Goal: Task Accomplishment & Management: Manage account settings

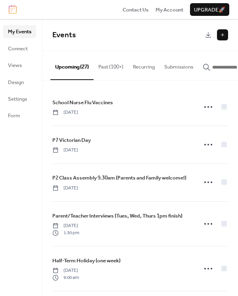
click at [207, 183] on circle at bounding box center [208, 183] width 2 height 2
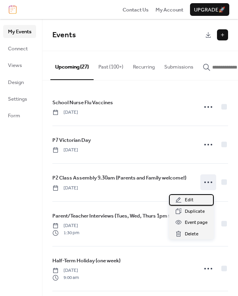
click at [191, 200] on span "Edit" at bounding box center [189, 200] width 9 height 8
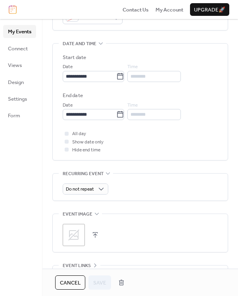
scroll to position [238, 0]
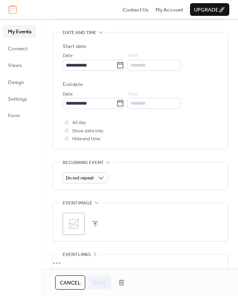
click at [95, 221] on button "button" at bounding box center [95, 224] width 11 height 11
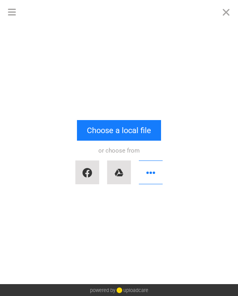
scroll to position [0, 0]
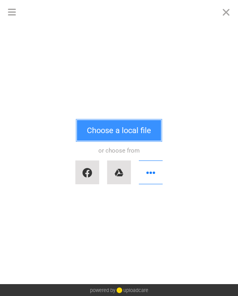
click at [121, 124] on button "Choose a local file" at bounding box center [119, 130] width 84 height 21
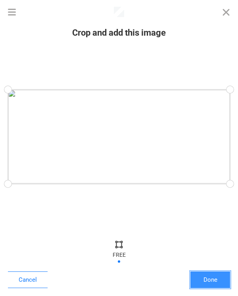
click at [209, 283] on button "Done" at bounding box center [210, 280] width 40 height 17
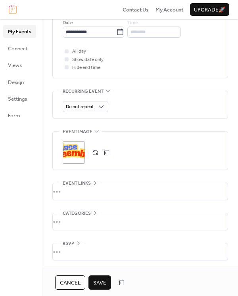
click at [98, 282] on span "Save" at bounding box center [99, 283] width 13 height 8
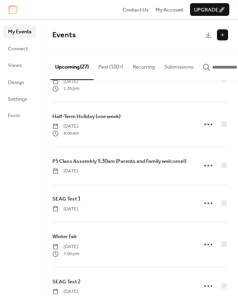
scroll to position [159, 0]
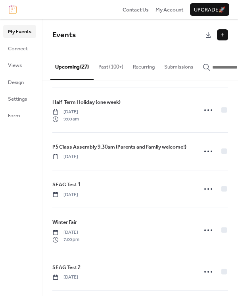
click at [206, 155] on icon at bounding box center [208, 151] width 13 height 13
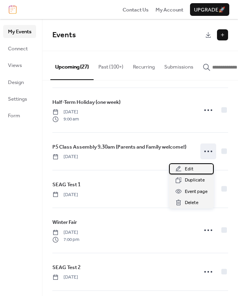
click at [190, 169] on span "Edit" at bounding box center [189, 169] width 9 height 8
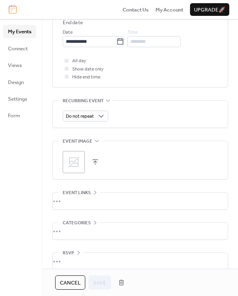
scroll to position [309, 0]
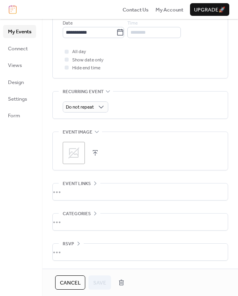
click at [95, 153] on button "button" at bounding box center [95, 153] width 11 height 11
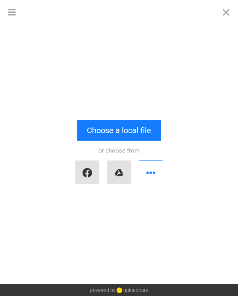
scroll to position [0, 0]
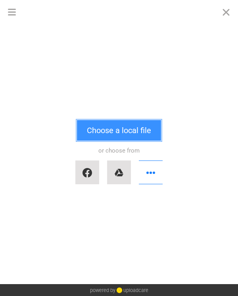
click at [112, 133] on button "Choose a local file" at bounding box center [119, 130] width 84 height 21
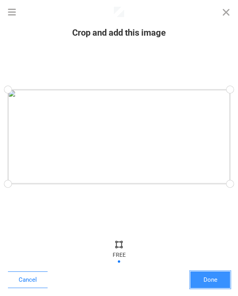
click at [218, 279] on button "Done" at bounding box center [210, 280] width 40 height 17
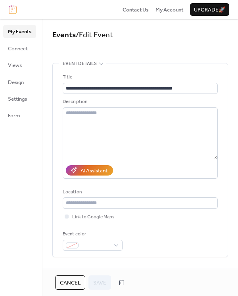
scroll to position [309, 0]
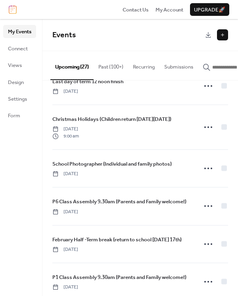
scroll to position [516, 0]
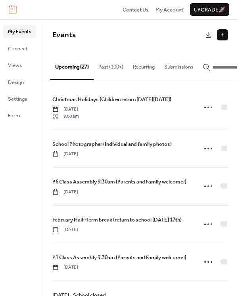
click at [157, 192] on div "P6 Class Assembly 9.30am (Parents and Family welcome!) [DATE]" at bounding box center [122, 186] width 140 height 17
click at [203, 188] on icon at bounding box center [208, 186] width 13 height 13
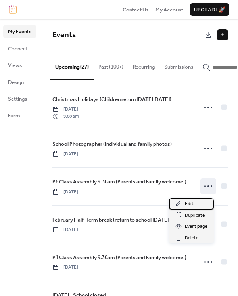
click at [189, 206] on span "Edit" at bounding box center [189, 204] width 9 height 8
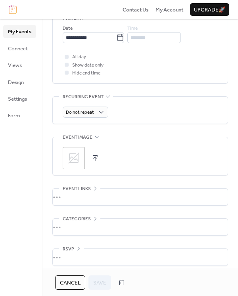
scroll to position [309, 0]
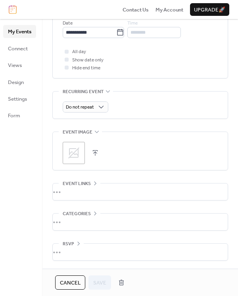
click at [94, 153] on button "button" at bounding box center [95, 153] width 11 height 11
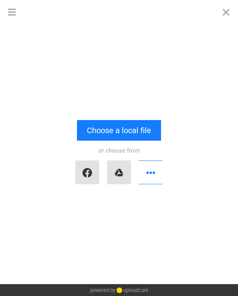
scroll to position [0, 0]
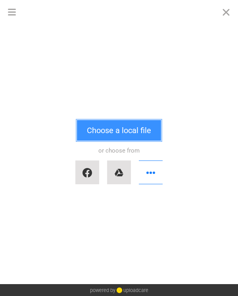
click at [112, 136] on button "Choose a local file" at bounding box center [119, 130] width 84 height 21
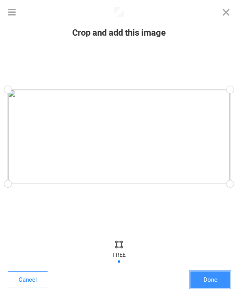
click at [210, 280] on button "Done" at bounding box center [210, 280] width 40 height 17
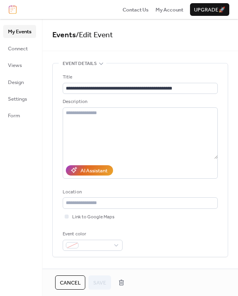
scroll to position [309, 0]
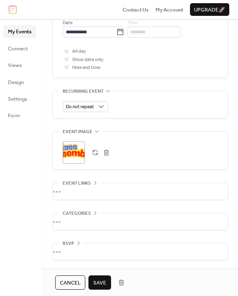
click at [98, 285] on span "Save" at bounding box center [99, 283] width 13 height 8
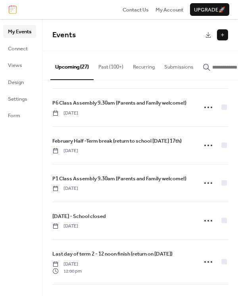
scroll to position [595, 0]
click at [204, 184] on circle at bounding box center [205, 183] width 2 height 2
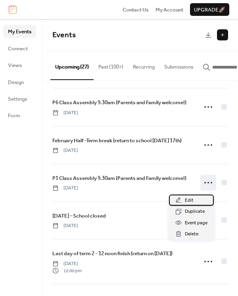
click at [188, 202] on span "Edit" at bounding box center [189, 201] width 9 height 8
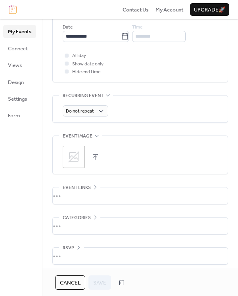
scroll to position [309, 0]
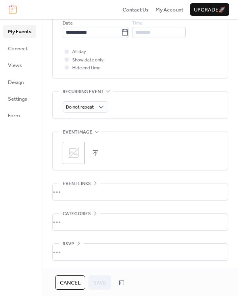
click at [94, 152] on button "button" at bounding box center [95, 153] width 11 height 11
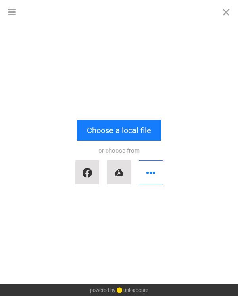
scroll to position [0, 0]
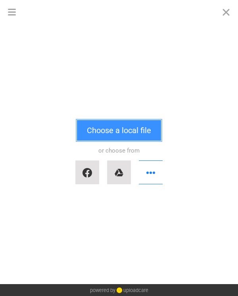
click at [104, 136] on button "Choose a local file" at bounding box center [119, 130] width 84 height 21
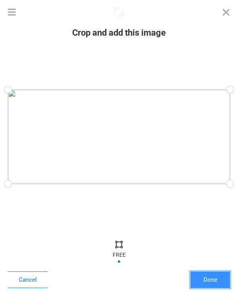
click at [213, 276] on button "Done" at bounding box center [210, 280] width 40 height 17
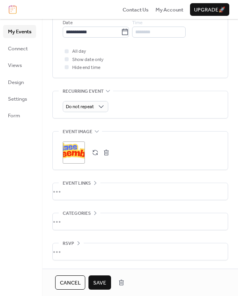
click at [104, 283] on span "Save" at bounding box center [99, 283] width 13 height 8
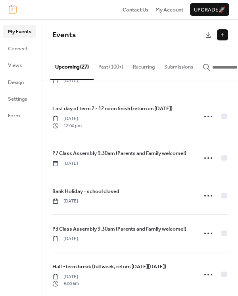
scroll to position [754, 0]
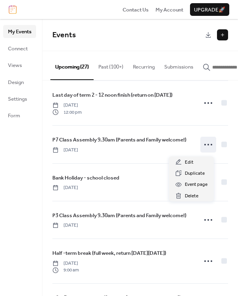
click at [207, 149] on icon at bounding box center [208, 144] width 13 height 13
click at [188, 163] on span "Edit" at bounding box center [189, 163] width 9 height 8
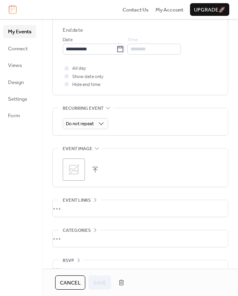
scroll to position [309, 0]
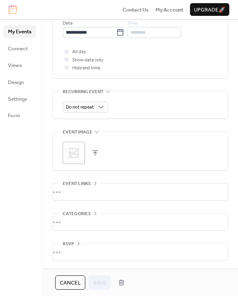
click at [95, 153] on button "button" at bounding box center [95, 153] width 11 height 11
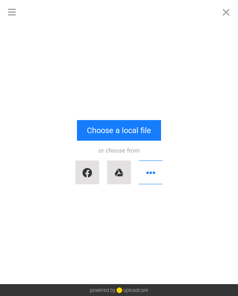
scroll to position [0, 0]
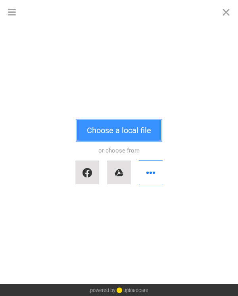
click at [103, 132] on button "Choose a local file" at bounding box center [119, 130] width 84 height 21
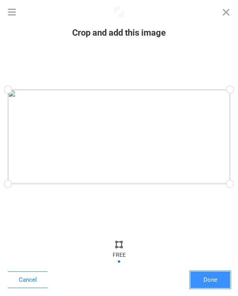
click at [215, 280] on button "Done" at bounding box center [210, 280] width 40 height 17
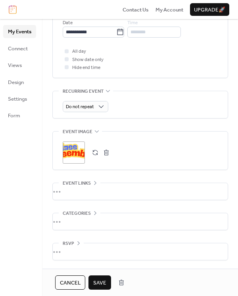
click at [105, 284] on span "Save" at bounding box center [99, 283] width 13 height 8
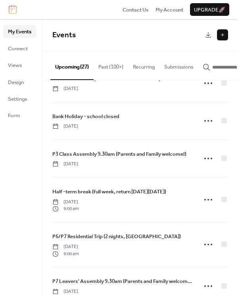
scroll to position [833, 0]
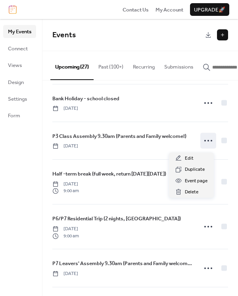
click at [205, 142] on icon at bounding box center [208, 140] width 13 height 13
click at [188, 159] on span "Edit" at bounding box center [189, 159] width 9 height 8
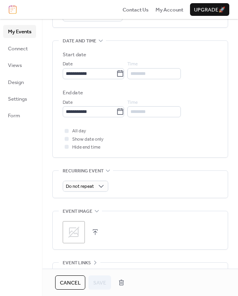
scroll to position [278, 0]
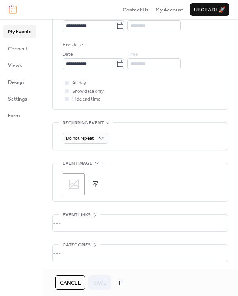
click at [96, 183] on button "button" at bounding box center [95, 184] width 11 height 11
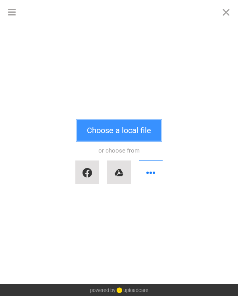
click at [116, 134] on button "Choose a local file" at bounding box center [119, 130] width 84 height 21
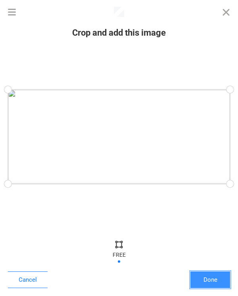
click at [215, 281] on button "Done" at bounding box center [210, 280] width 40 height 17
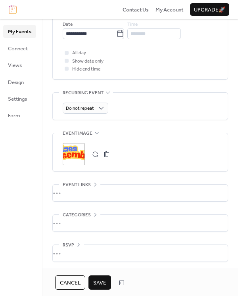
scroll to position [309, 0]
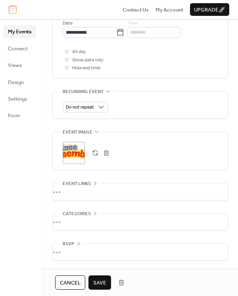
click at [100, 283] on span "Save" at bounding box center [99, 283] width 13 height 8
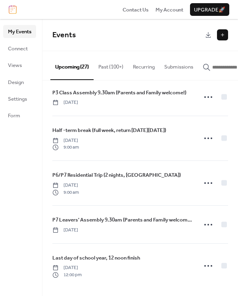
scroll to position [879, 0]
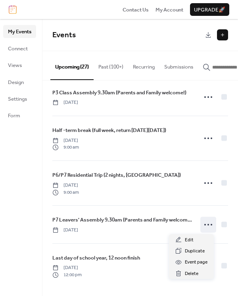
click at [205, 227] on icon at bounding box center [208, 225] width 13 height 13
click at [194, 239] on div "Edit" at bounding box center [191, 239] width 45 height 11
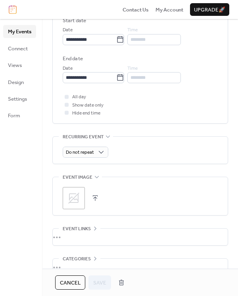
scroll to position [309, 0]
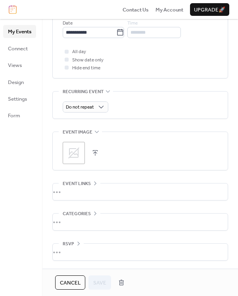
click at [96, 154] on button "button" at bounding box center [95, 153] width 11 height 11
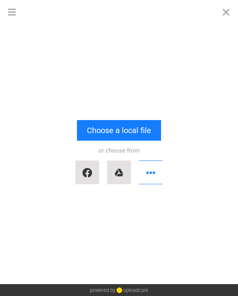
scroll to position [0, 0]
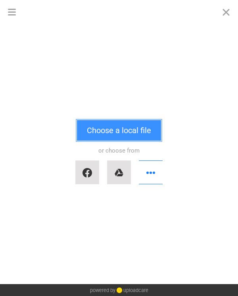
click at [105, 137] on button "Choose a local file" at bounding box center [119, 130] width 84 height 21
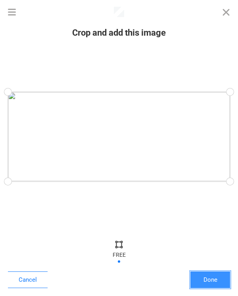
click at [210, 279] on button "Done" at bounding box center [210, 280] width 40 height 17
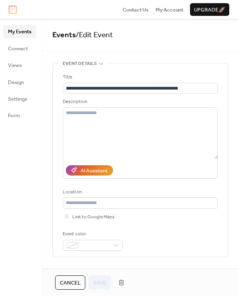
scroll to position [309, 0]
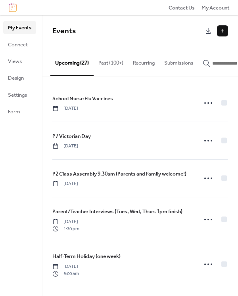
click at [207, 179] on circle at bounding box center [208, 179] width 2 height 2
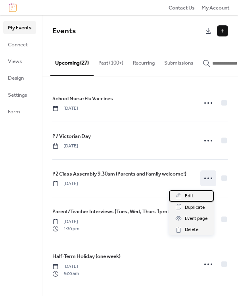
click at [188, 196] on span "Edit" at bounding box center [189, 196] width 9 height 8
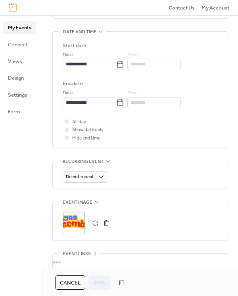
scroll to position [238, 0]
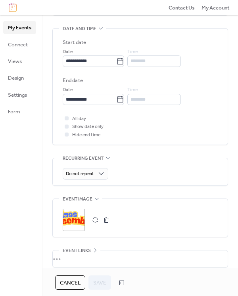
click at [96, 221] on button "button" at bounding box center [95, 220] width 11 height 11
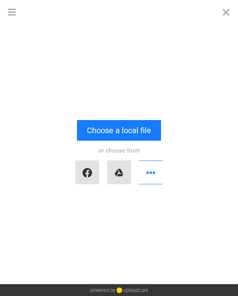
scroll to position [0, 0]
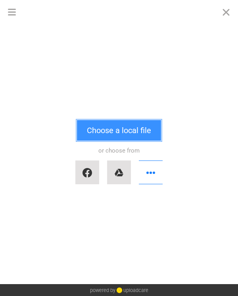
click at [108, 135] on button "Choose a local file" at bounding box center [119, 130] width 84 height 21
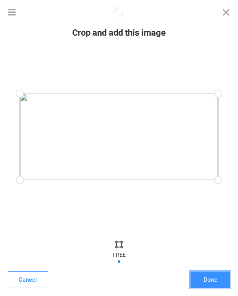
click at [207, 281] on button "Done" at bounding box center [210, 280] width 40 height 17
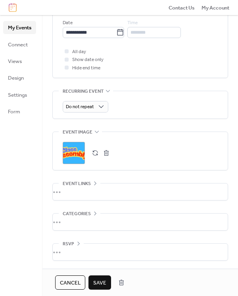
click at [101, 282] on span "Save" at bounding box center [99, 283] width 13 height 8
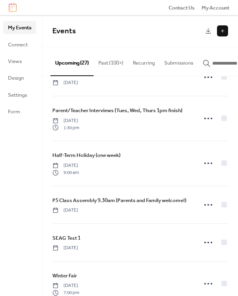
scroll to position [119, 0]
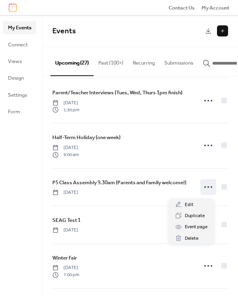
click at [205, 189] on icon at bounding box center [208, 187] width 13 height 13
click at [191, 204] on span "Edit" at bounding box center [189, 205] width 9 height 8
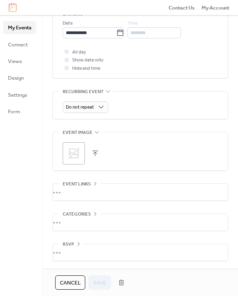
scroll to position [305, 0]
click at [96, 152] on button "button" at bounding box center [95, 153] width 11 height 11
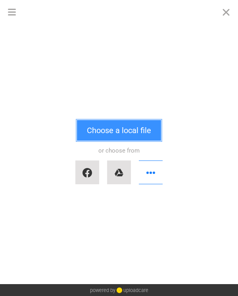
click at [123, 132] on button "Choose a local file" at bounding box center [119, 130] width 84 height 21
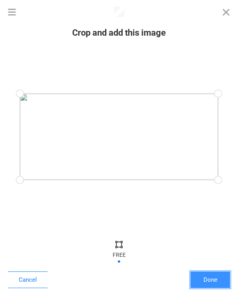
click at [211, 282] on button "Done" at bounding box center [210, 280] width 40 height 17
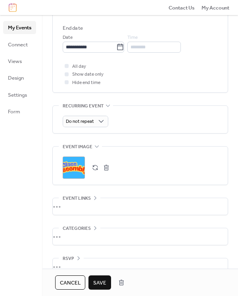
scroll to position [265, 0]
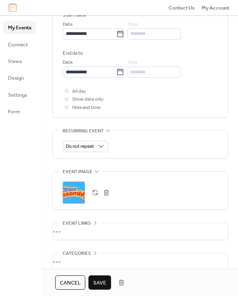
click at [105, 282] on span "Save" at bounding box center [99, 283] width 13 height 8
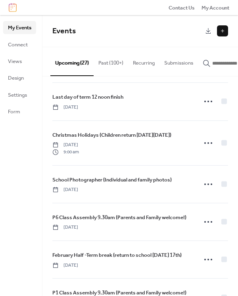
scroll to position [516, 0]
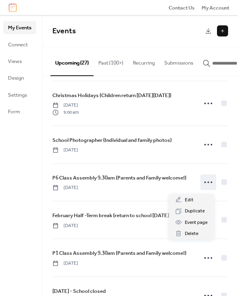
click at [204, 184] on icon at bounding box center [208, 182] width 13 height 13
click at [189, 200] on span "Edit" at bounding box center [189, 200] width 9 height 8
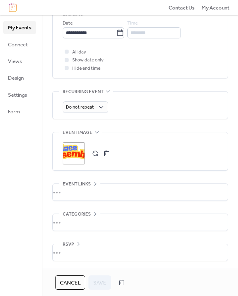
scroll to position [305, 0]
click at [94, 153] on button "button" at bounding box center [95, 153] width 11 height 11
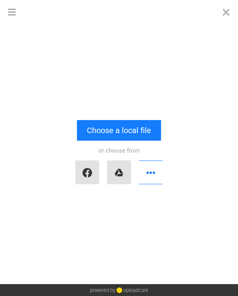
scroll to position [0, 0]
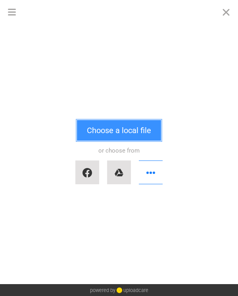
click at [112, 136] on button "Choose a local file" at bounding box center [119, 130] width 84 height 21
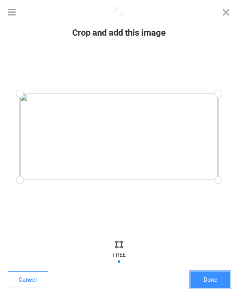
click at [218, 279] on button "Done" at bounding box center [210, 280] width 40 height 17
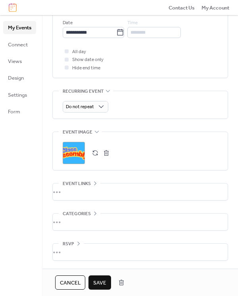
click at [100, 283] on span "Save" at bounding box center [99, 283] width 13 height 8
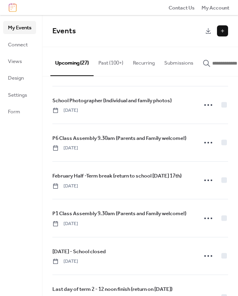
scroll to position [595, 0]
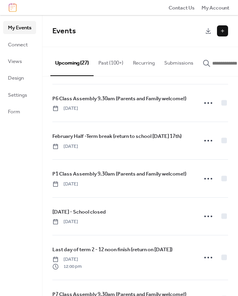
click at [204, 180] on icon at bounding box center [208, 179] width 13 height 13
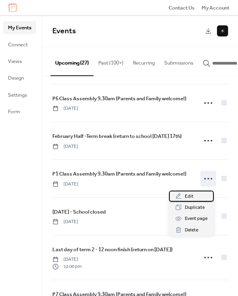
click at [190, 198] on span "Edit" at bounding box center [189, 197] width 9 height 8
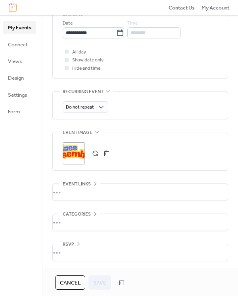
scroll to position [305, 0]
click at [93, 153] on button "button" at bounding box center [95, 153] width 11 height 11
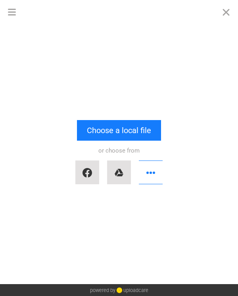
scroll to position [0, 0]
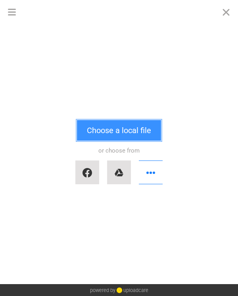
click at [95, 132] on button "Choose a local file" at bounding box center [119, 130] width 84 height 21
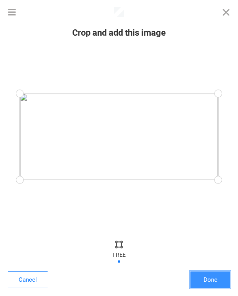
click at [213, 277] on button "Done" at bounding box center [210, 280] width 40 height 17
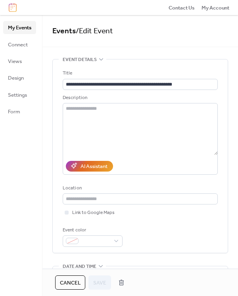
scroll to position [305, 0]
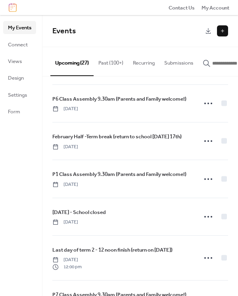
scroll to position [595, 0]
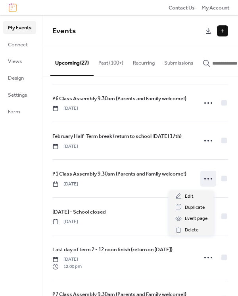
click at [207, 182] on icon at bounding box center [208, 179] width 13 height 13
click at [188, 197] on span "Edit" at bounding box center [189, 197] width 9 height 8
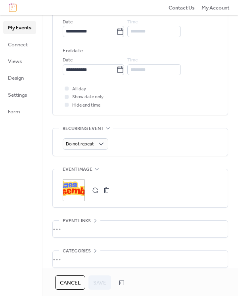
scroll to position [278, 0]
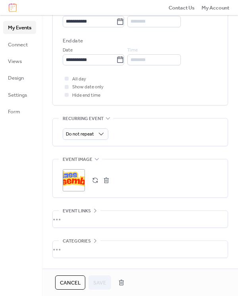
click at [94, 180] on button "button" at bounding box center [95, 180] width 11 height 11
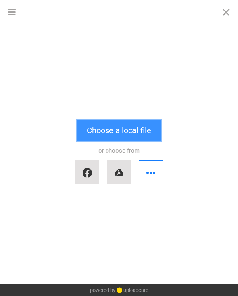
click at [114, 127] on button "Choose a local file" at bounding box center [119, 130] width 84 height 21
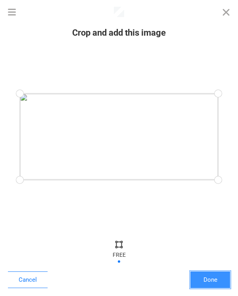
click at [211, 279] on button "Done" at bounding box center [210, 280] width 40 height 17
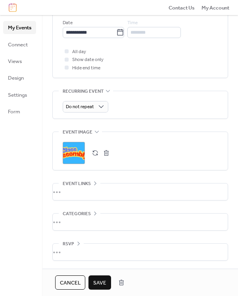
click at [100, 282] on span "Save" at bounding box center [99, 283] width 13 height 8
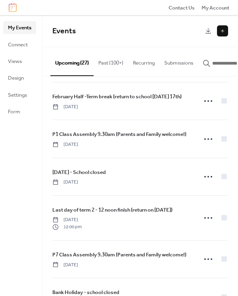
scroll to position [674, 0]
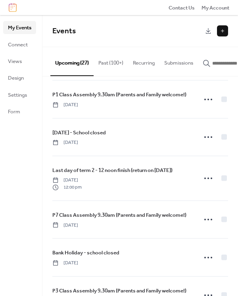
click at [204, 221] on icon at bounding box center [208, 219] width 13 height 13
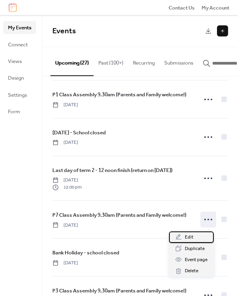
click at [188, 239] on span "Edit" at bounding box center [189, 238] width 9 height 8
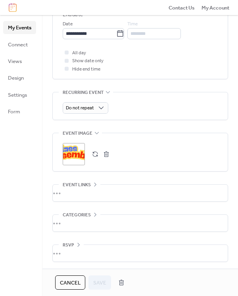
scroll to position [305, 0]
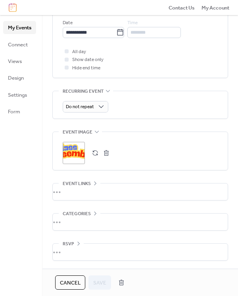
click at [94, 154] on button "button" at bounding box center [95, 153] width 11 height 11
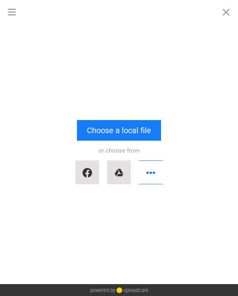
scroll to position [0, 0]
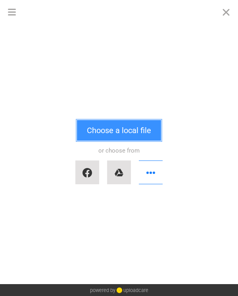
click at [113, 131] on button "Choose a local file" at bounding box center [119, 130] width 84 height 21
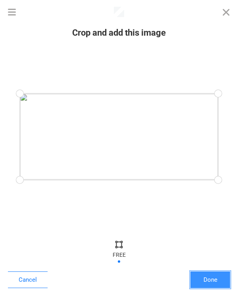
click at [207, 279] on button "Done" at bounding box center [210, 280] width 40 height 17
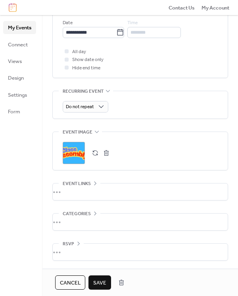
click at [106, 285] on span "Save" at bounding box center [99, 283] width 13 height 8
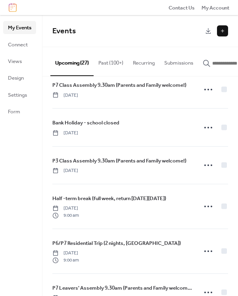
scroll to position [795, 0]
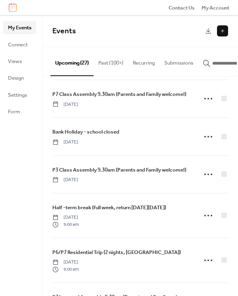
click at [207, 176] on icon at bounding box center [208, 174] width 13 height 13
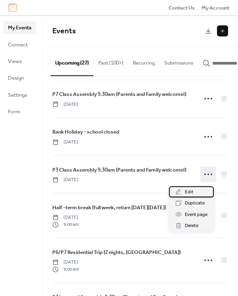
click at [189, 194] on span "Edit" at bounding box center [189, 192] width 9 height 8
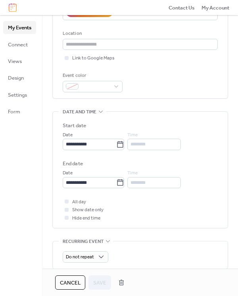
scroll to position [278, 0]
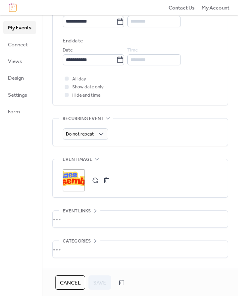
click at [97, 181] on button "button" at bounding box center [95, 180] width 11 height 11
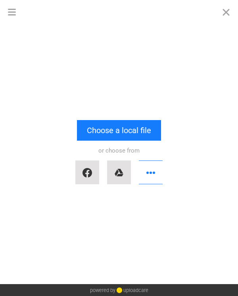
scroll to position [0, 0]
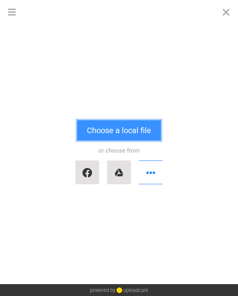
click at [101, 137] on button "Choose a local file" at bounding box center [119, 130] width 84 height 21
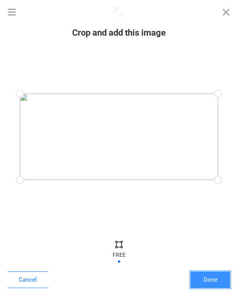
click at [214, 279] on button "Done" at bounding box center [210, 280] width 40 height 17
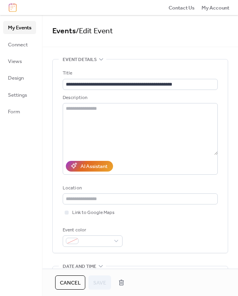
scroll to position [305, 0]
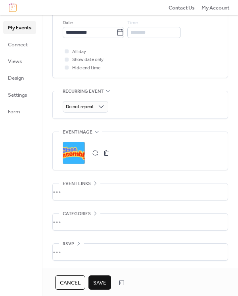
drag, startPoint x: 111, startPoint y: 215, endPoint x: 151, endPoint y: 215, distance: 39.7
click at [112, 215] on div "•••" at bounding box center [140, 222] width 175 height 17
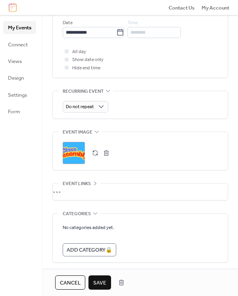
click at [135, 208] on div "**********" at bounding box center [140, 23] width 176 height 539
click at [24, 223] on div "My Events Connect Views Design Settings Form" at bounding box center [21, 155] width 42 height 281
click at [100, 283] on span "Save" at bounding box center [99, 283] width 13 height 8
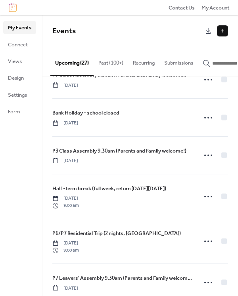
scroll to position [875, 0]
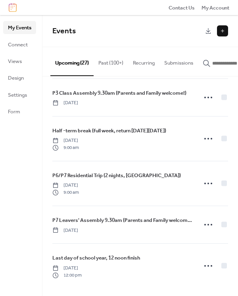
click at [205, 225] on icon at bounding box center [208, 225] width 13 height 13
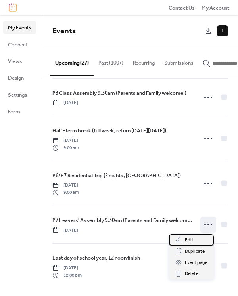
click at [190, 240] on span "Edit" at bounding box center [189, 240] width 9 height 8
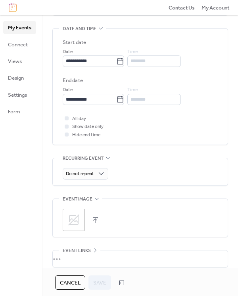
scroll to position [278, 0]
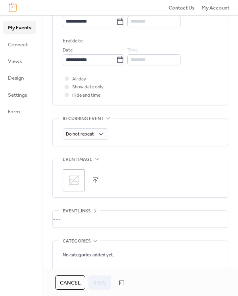
click at [95, 179] on button "button" at bounding box center [95, 180] width 11 height 11
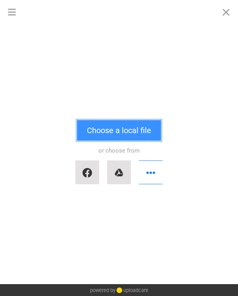
click at [127, 133] on button "Choose a local file" at bounding box center [119, 130] width 84 height 21
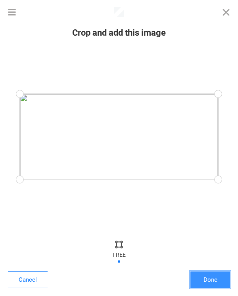
click at [211, 286] on button "Done" at bounding box center [210, 280] width 40 height 17
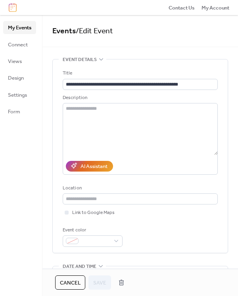
scroll to position [316, 0]
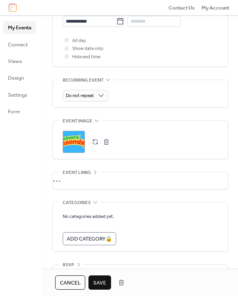
click at [101, 283] on span "Save" at bounding box center [99, 283] width 13 height 8
